Goal: Book appointment/travel/reservation

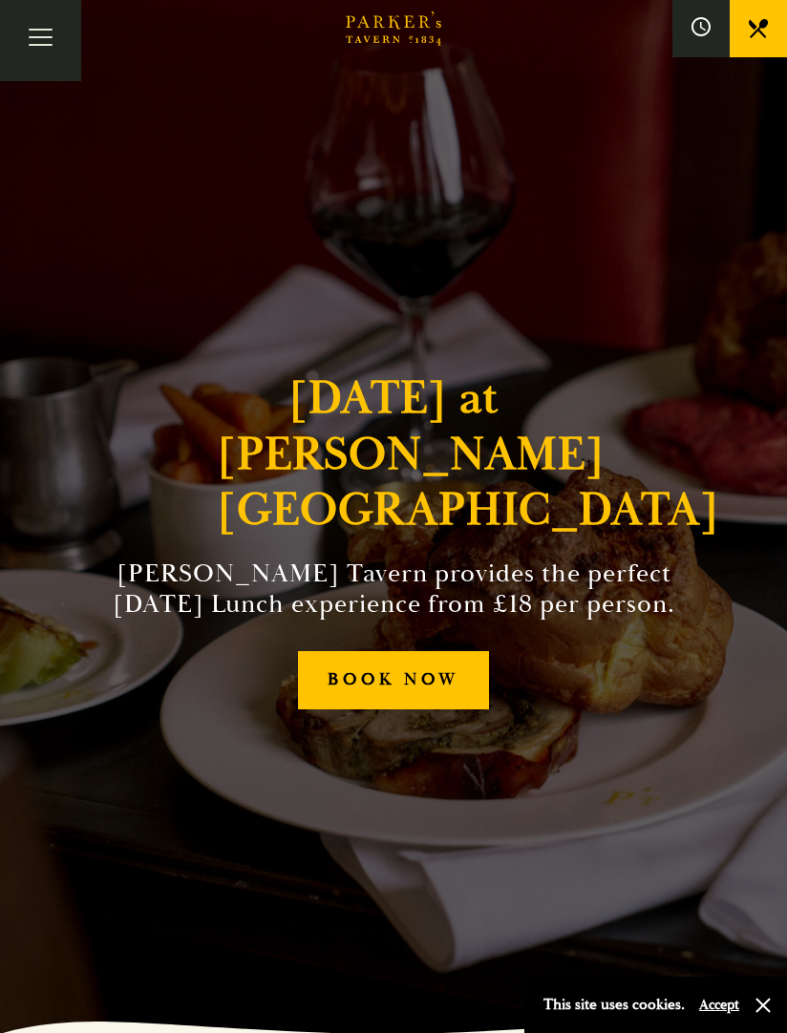
click at [449, 681] on link "BOOK NOW" at bounding box center [393, 680] width 190 height 58
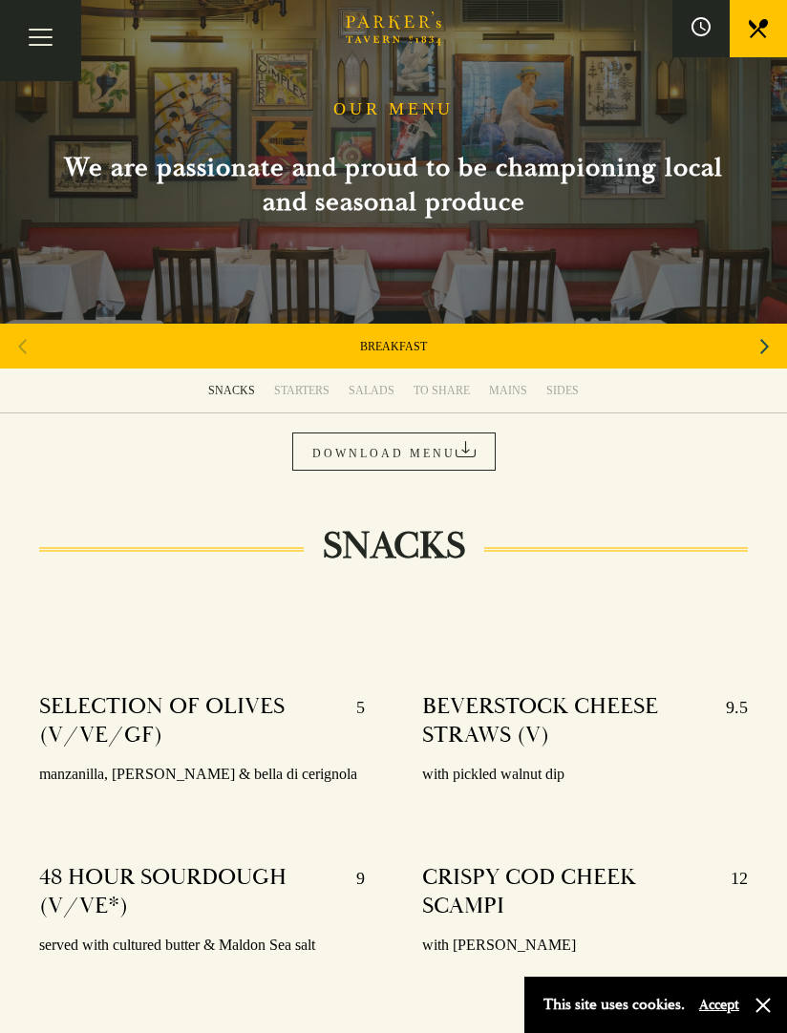
scroll to position [37, 0]
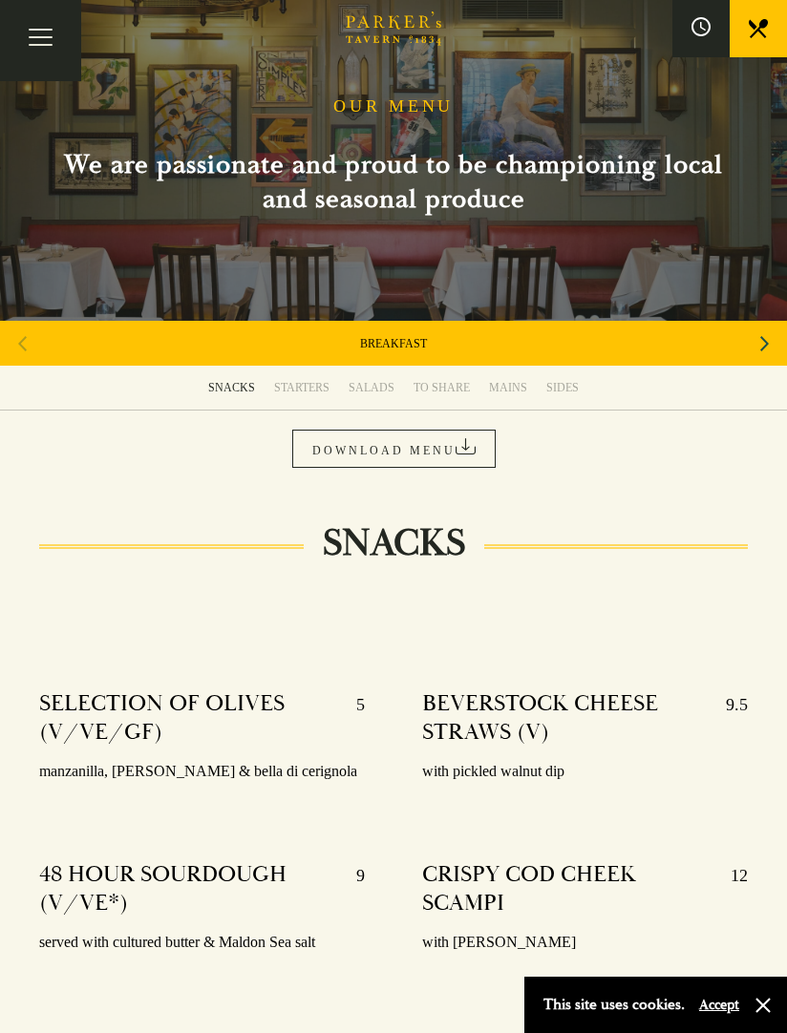
click at [752, 346] on div "Next slide" at bounding box center [765, 344] width 26 height 42
click at [763, 346] on icon "Next slide" at bounding box center [764, 344] width 9 height 42
click at [775, 330] on div "Next slide" at bounding box center [765, 344] width 26 height 42
click at [454, 340] on div "[DATE] LUNCH" at bounding box center [393, 343] width 787 height 45
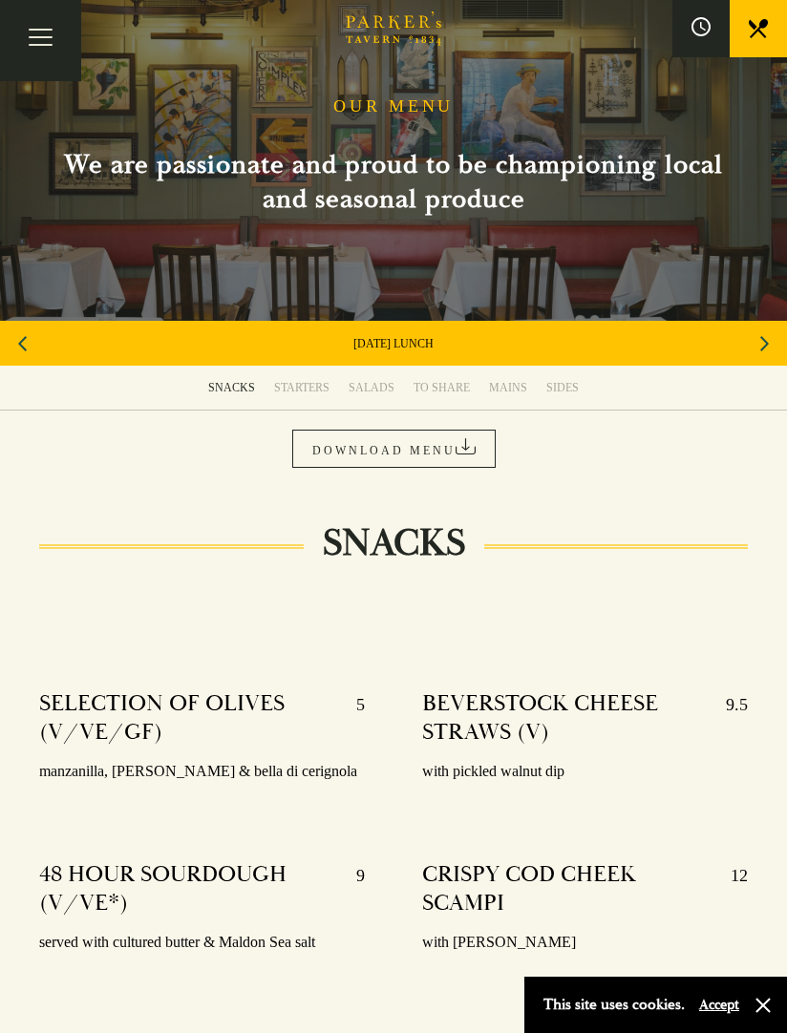
click at [770, 346] on div "Next slide" at bounding box center [765, 344] width 26 height 42
click at [24, 330] on icon "Previous slide" at bounding box center [22, 344] width 9 height 42
click at [420, 341] on link "[DATE] LUNCH" at bounding box center [393, 343] width 80 height 15
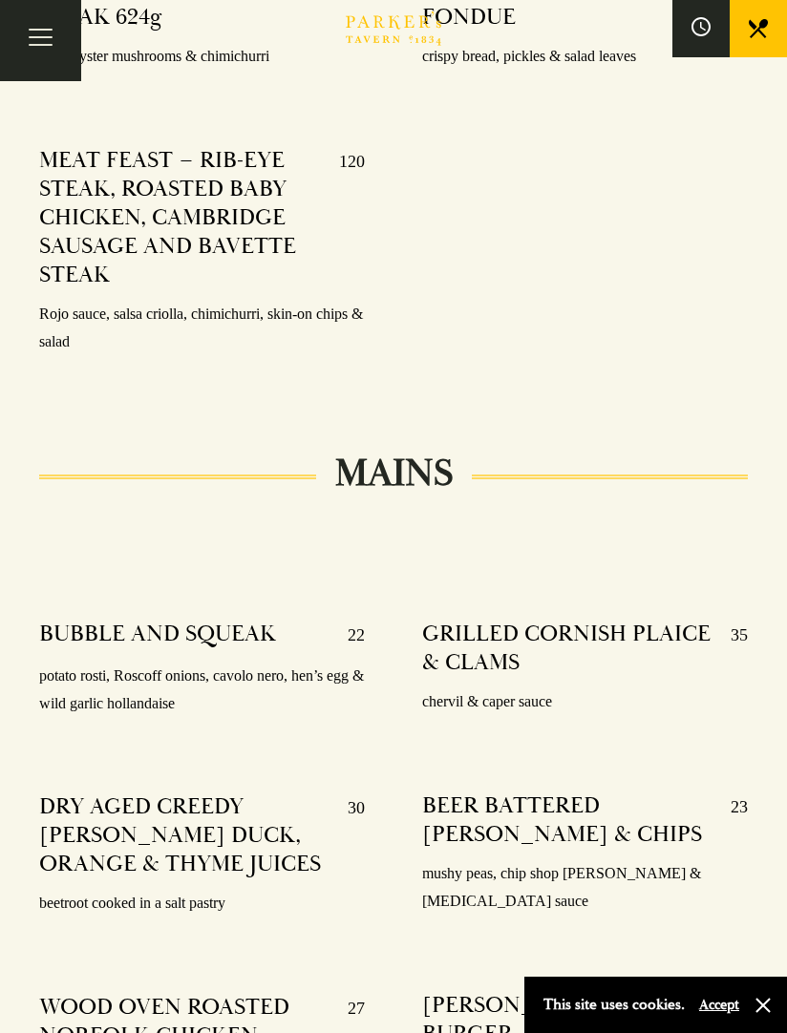
scroll to position [2959, 0]
